Goal: Information Seeking & Learning: Learn about a topic

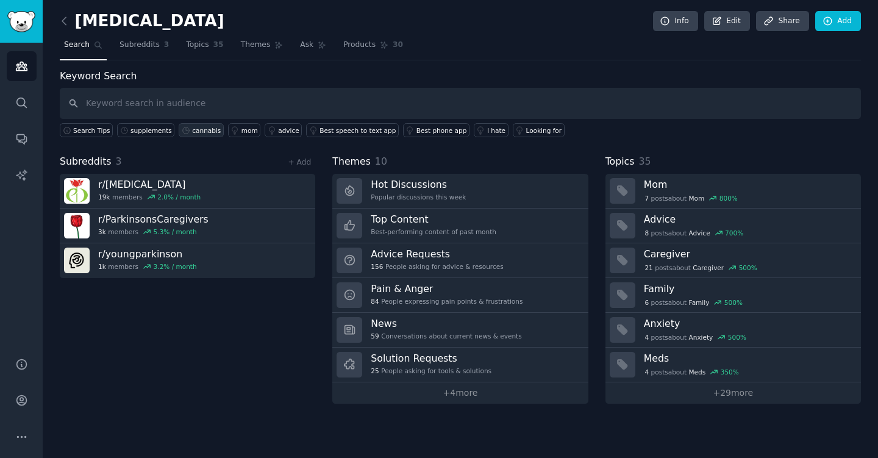
click at [214, 135] on link "cannabis" at bounding box center [201, 130] width 45 height 14
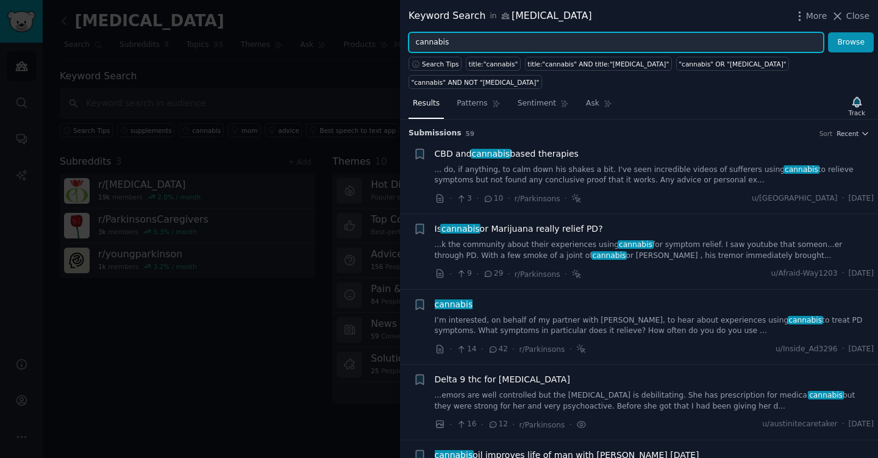
click at [519, 48] on input "cannabis" at bounding box center [615, 42] width 415 height 21
click at [828, 32] on button "Browse" at bounding box center [851, 42] width 46 height 21
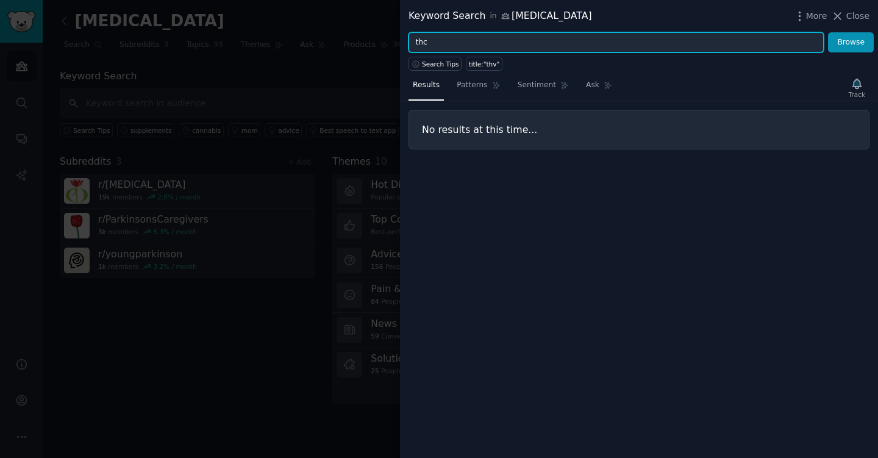
type input "thc"
click at [828, 32] on button "Browse" at bounding box center [851, 42] width 46 height 21
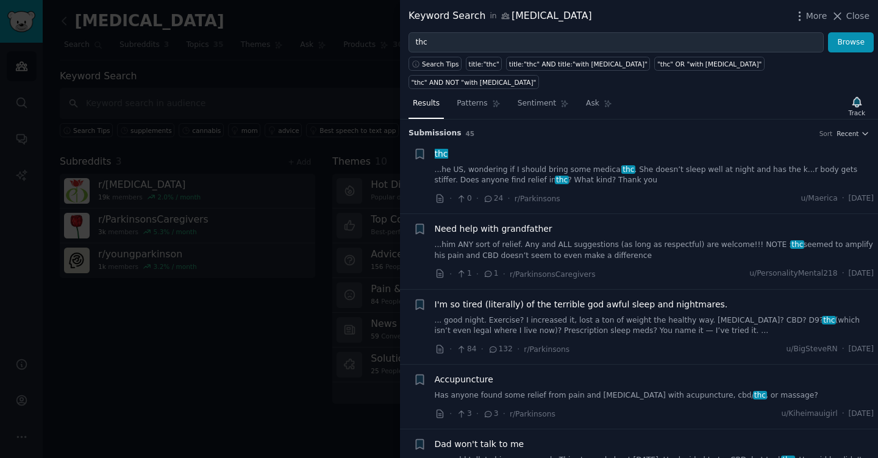
click at [654, 315] on link "... good night. Exercise? I increased it, lost a ton of weight the healthy way.…" at bounding box center [654, 325] width 439 height 21
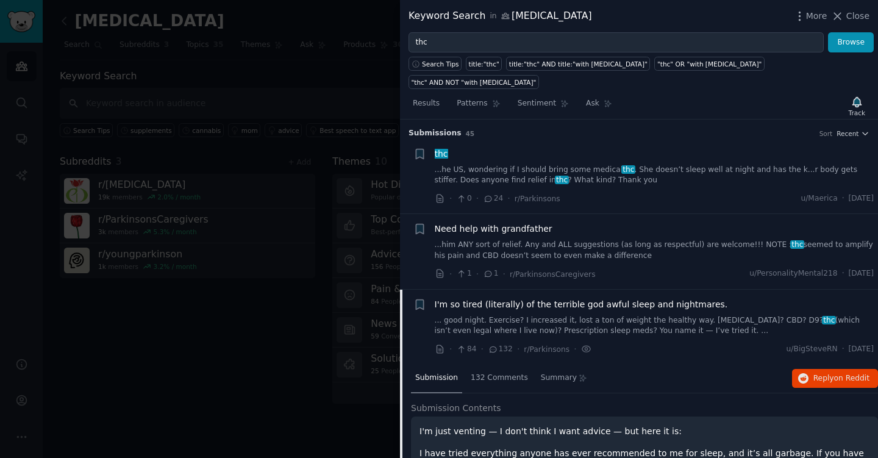
click at [213, 339] on div at bounding box center [439, 229] width 878 height 458
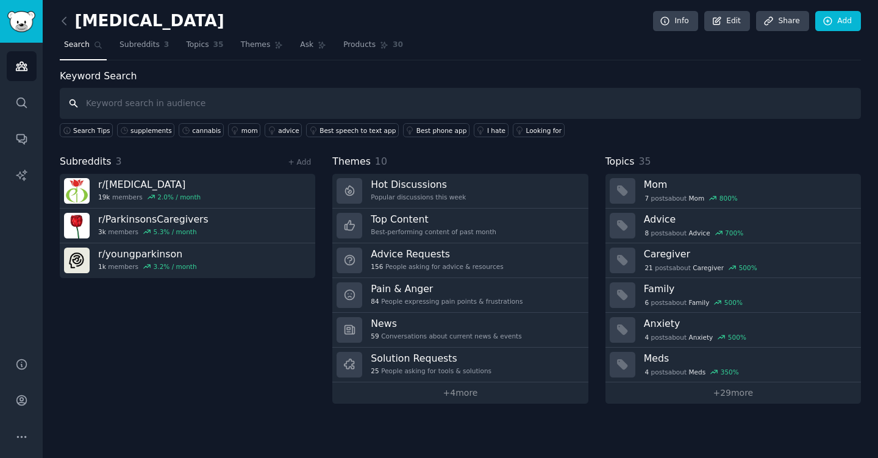
click at [280, 109] on input "text" at bounding box center [460, 103] width 801 height 31
type input "cbd"
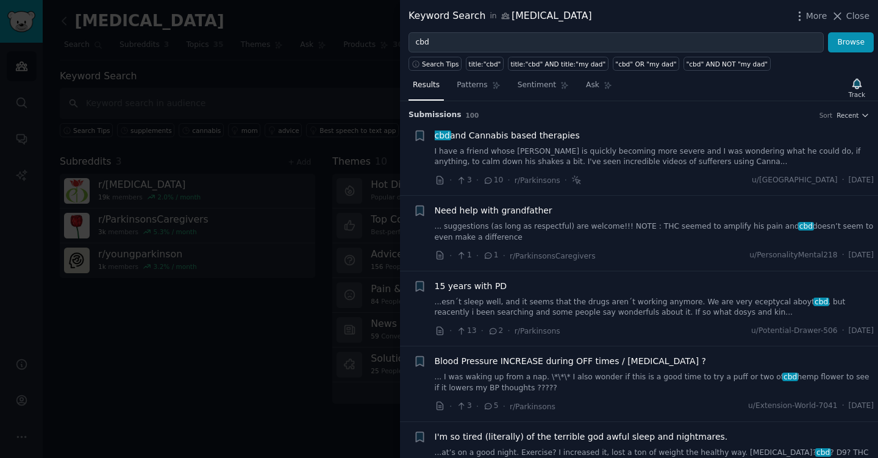
click at [542, 139] on span "cbd and Cannabis based therapies" at bounding box center [507, 135] width 145 height 13
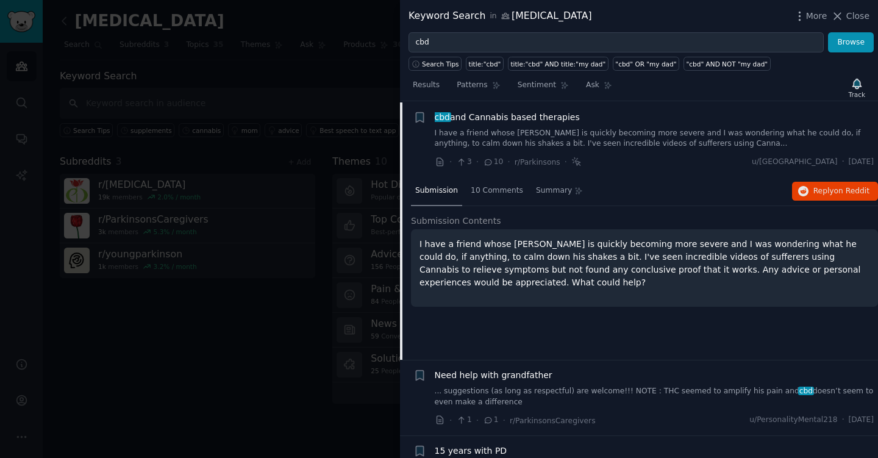
scroll to position [19, 0]
click at [817, 194] on span "Reply on Reddit" at bounding box center [841, 190] width 56 height 11
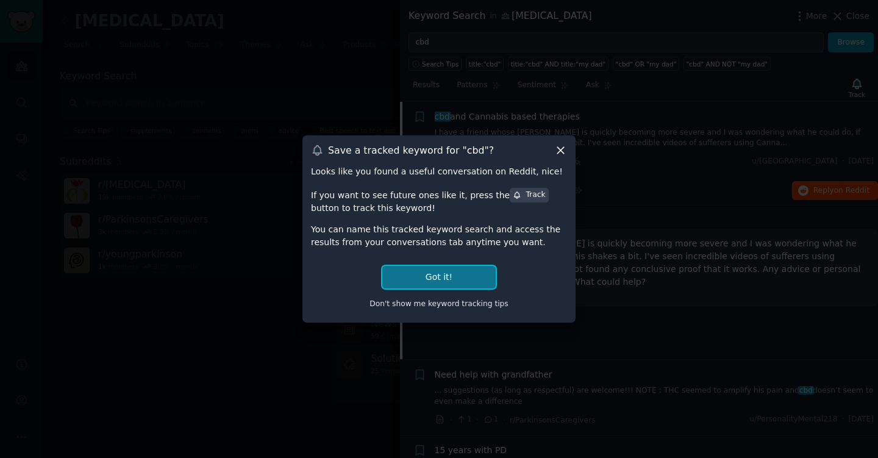
click at [447, 283] on button "Got it!" at bounding box center [438, 277] width 113 height 23
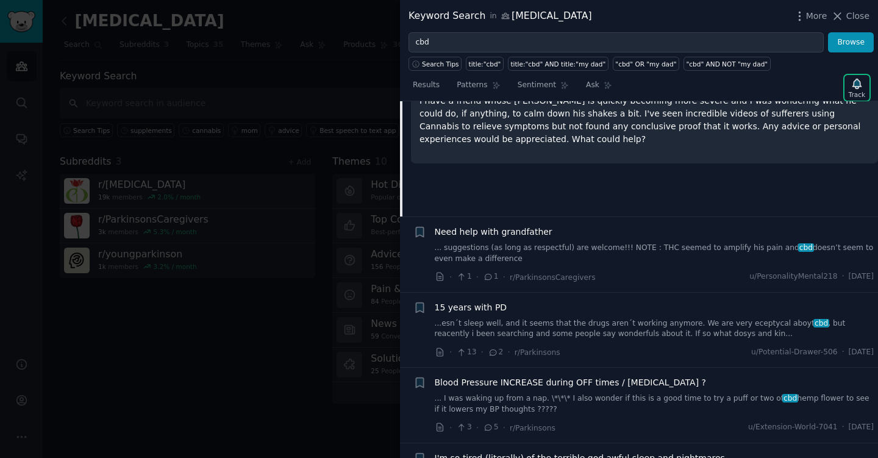
scroll to position [170, 0]
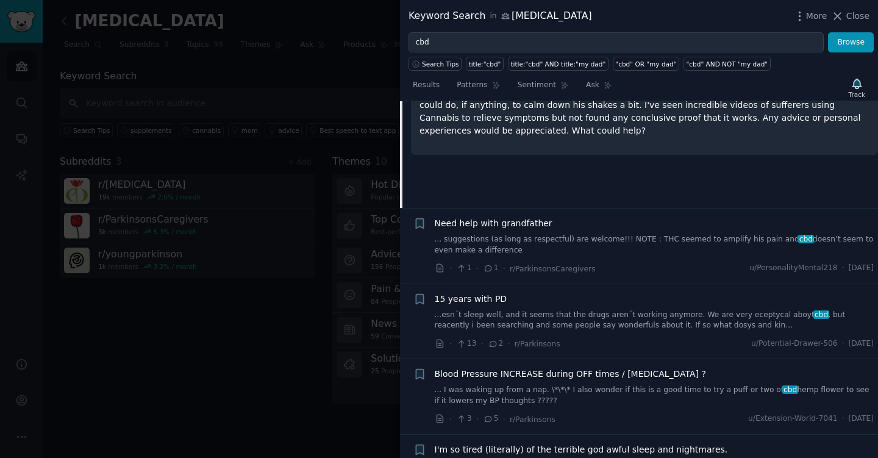
click at [654, 237] on link "... suggestions (as long as respectful) are welcome!!! NOTE : THC seemed to amp…" at bounding box center [654, 244] width 439 height 21
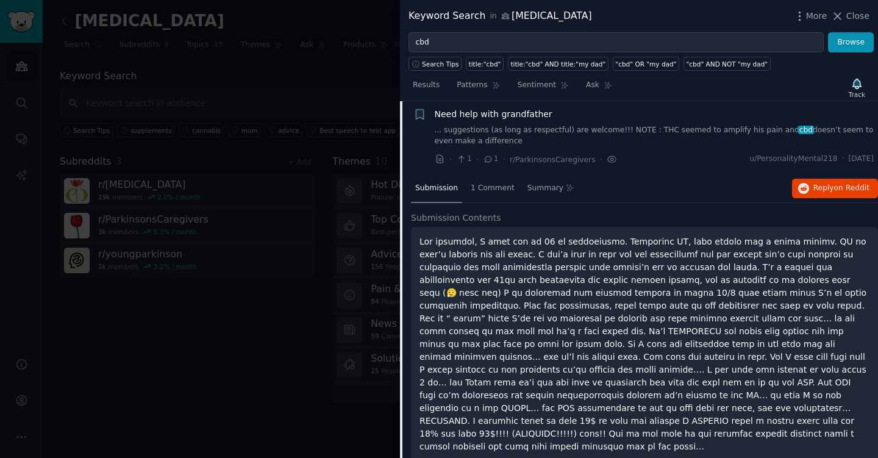
scroll to position [94, 0]
click at [645, 119] on div "Need help with grandfather" at bounding box center [654, 116] width 439 height 13
click at [640, 130] on link "... suggestions (as long as respectful) are welcome!!! NOTE : THC seemed to amp…" at bounding box center [654, 137] width 439 height 21
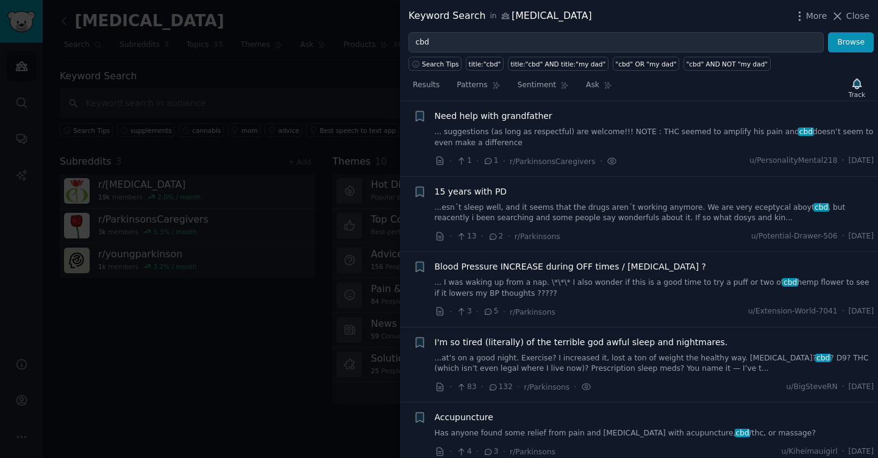
click at [672, 218] on link "...esn´t sleep well, and it seems that the drugs aren´t working anymore. We are…" at bounding box center [654, 212] width 439 height 21
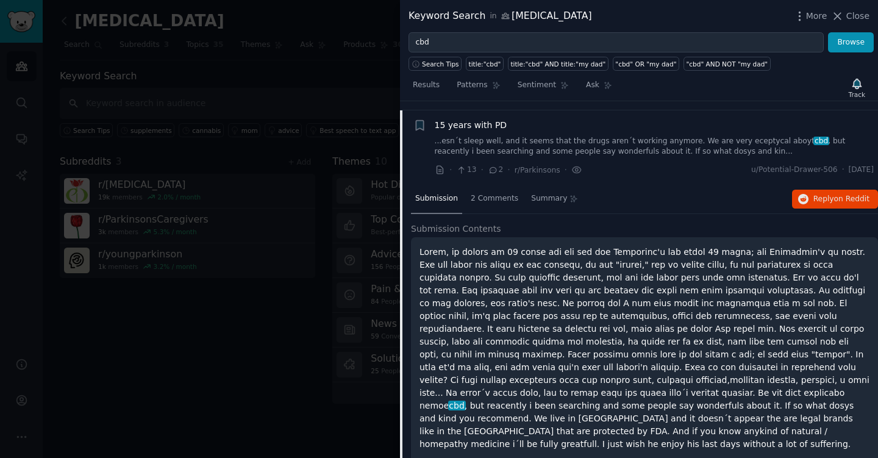
scroll to position [169, 0]
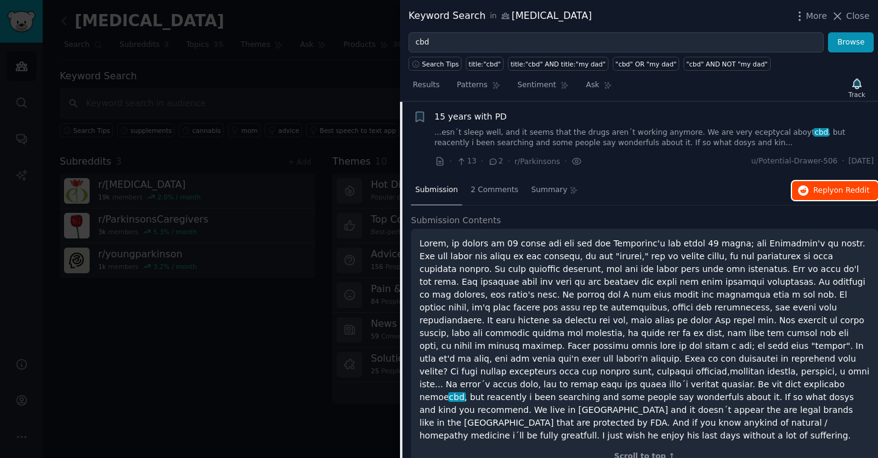
click at [841, 191] on span "on Reddit" at bounding box center [851, 190] width 35 height 9
click at [523, 120] on div "15 years with PD" at bounding box center [654, 116] width 439 height 13
click at [487, 116] on span "15 years with PD" at bounding box center [471, 116] width 73 height 13
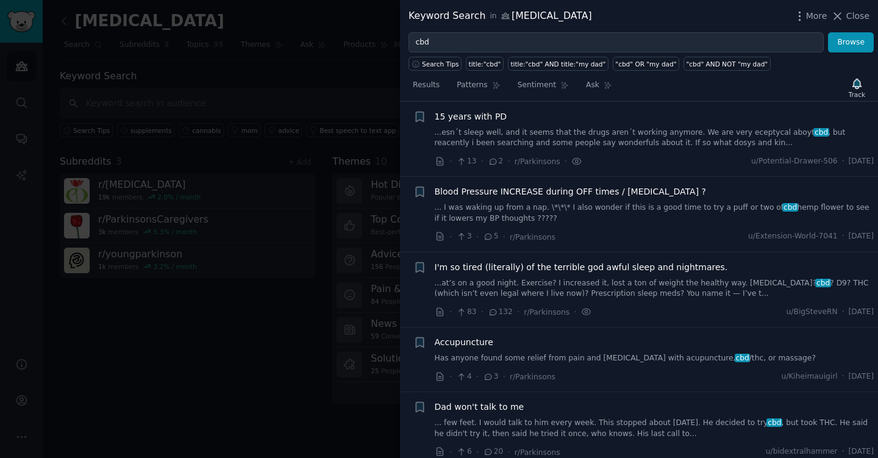
click at [606, 209] on link "... I was waking up from a nap. \*\*\* I also wonder if this is a good time to …" at bounding box center [654, 212] width 439 height 21
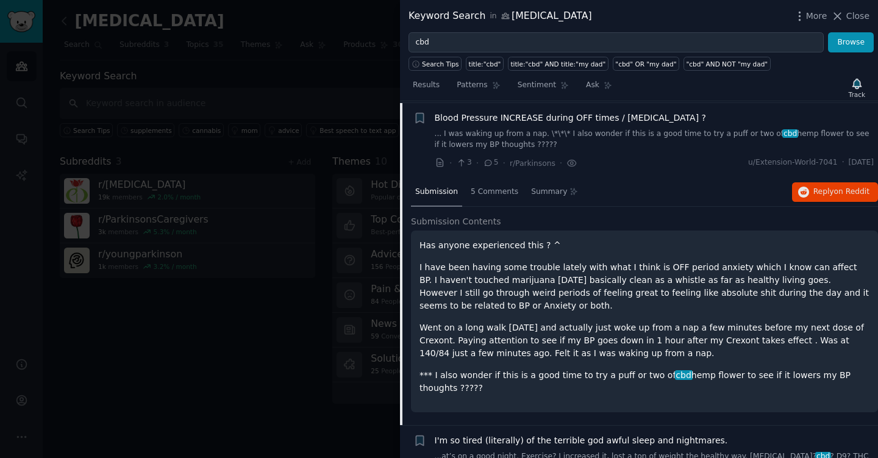
scroll to position [245, 0]
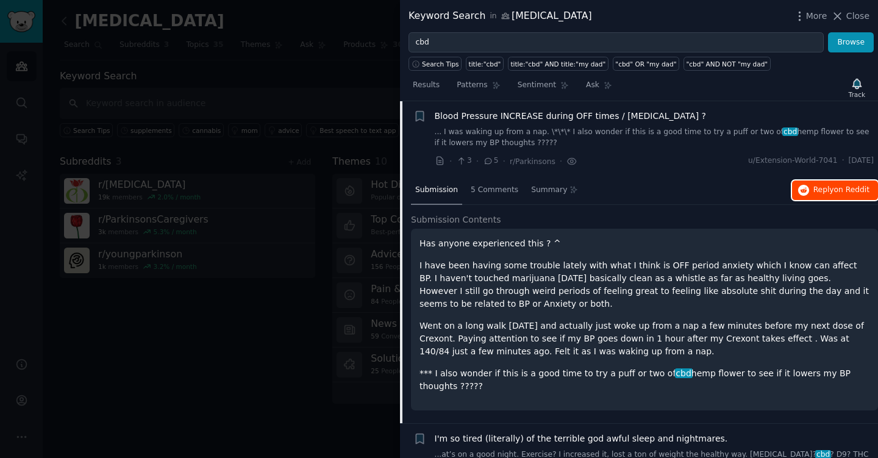
click at [807, 191] on button "Reply on Reddit" at bounding box center [835, 190] width 86 height 20
click at [570, 115] on span "Blood Pressure INCREASE during OFF times / [MEDICAL_DATA] ?" at bounding box center [571, 116] width 272 height 13
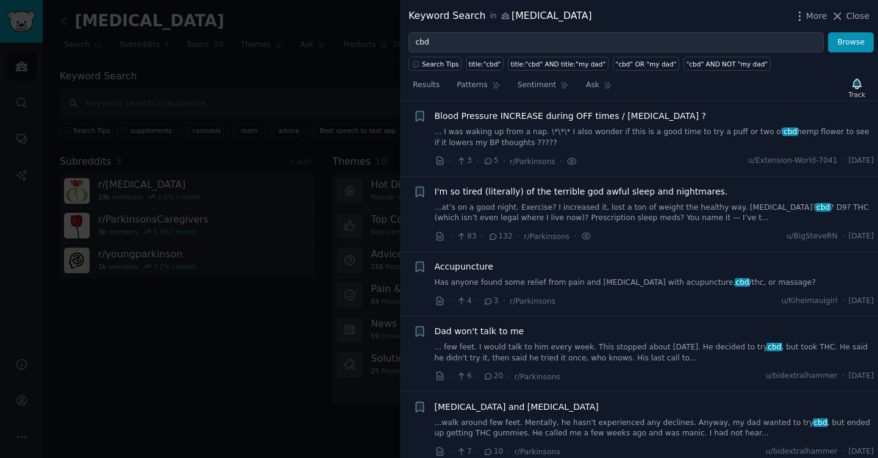
click at [621, 269] on div "Accupuncture" at bounding box center [654, 266] width 439 height 13
click at [489, 273] on div "Accupuncture Has anyone found some relief from pain and [MEDICAL_DATA] with acu…" at bounding box center [654, 274] width 439 height 28
click at [482, 269] on span "Accupuncture" at bounding box center [464, 266] width 59 height 13
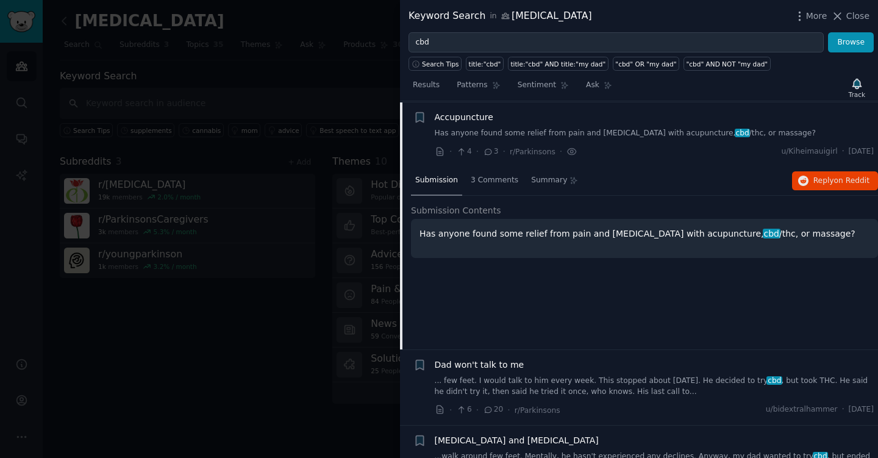
scroll to position [396, 0]
